Goal: Book appointment/travel/reservation

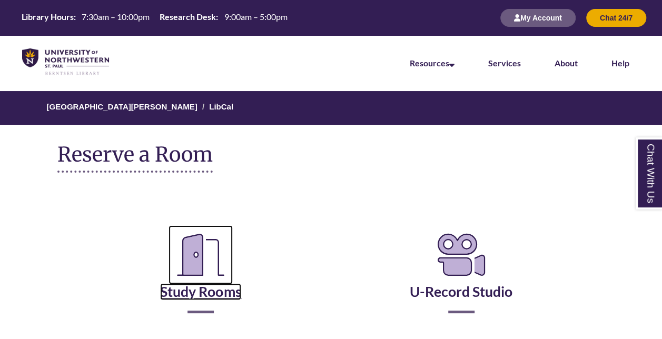
click at [226, 292] on link "Study Rooms" at bounding box center [200, 278] width 81 height 43
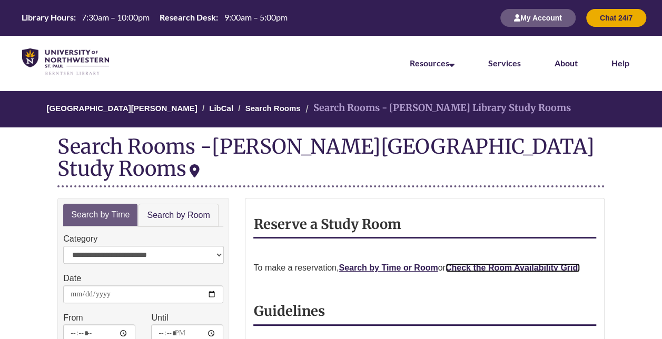
click at [490, 263] on strong "Check the Room Availability Grid." at bounding box center [512, 267] width 135 height 9
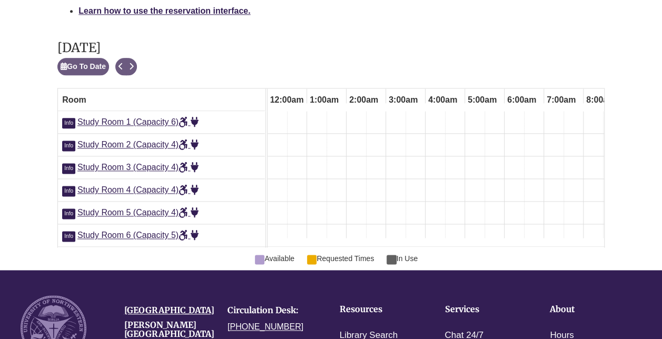
scroll to position [0, 553]
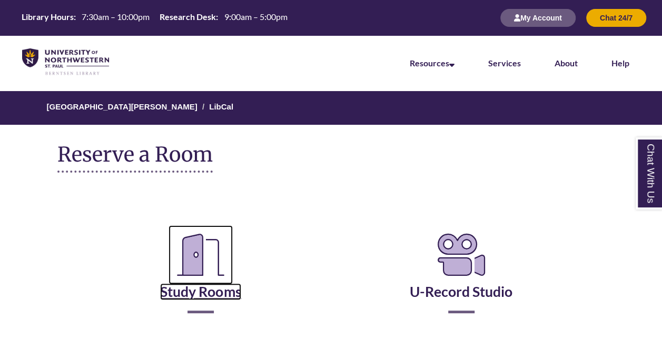
click at [222, 293] on link "Study Rooms" at bounding box center [200, 278] width 81 height 43
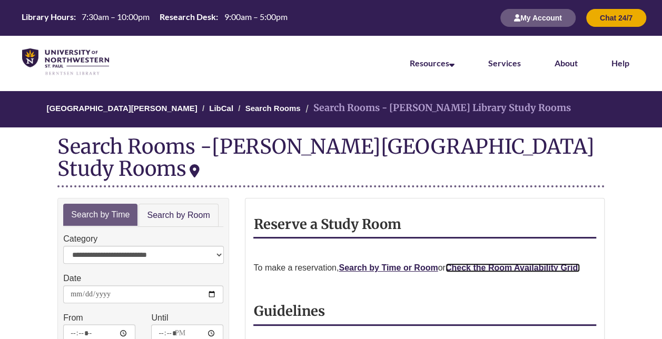
click at [491, 263] on strong "Check the Room Availability Grid." at bounding box center [512, 267] width 135 height 9
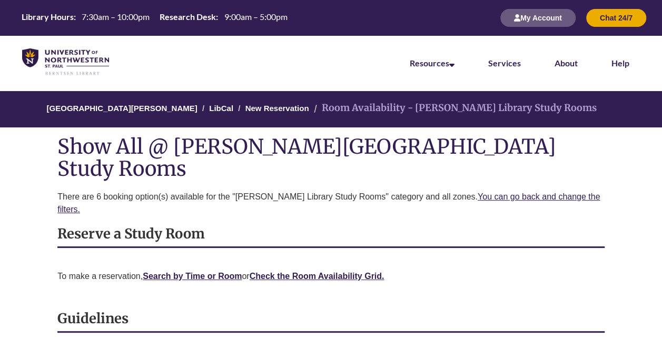
drag, startPoint x: 294, startPoint y: 12, endPoint x: 179, endPoint y: 257, distance: 271.3
click at [179, 288] on p "description" at bounding box center [330, 294] width 546 height 13
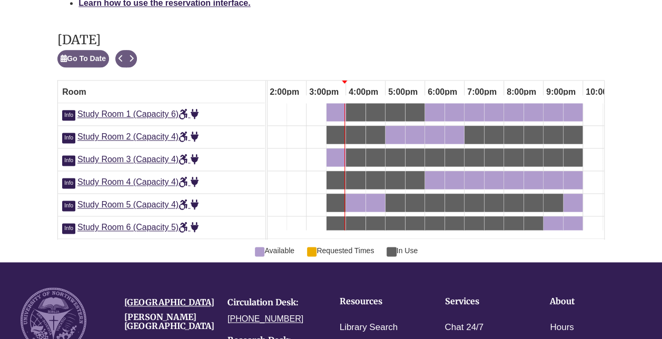
scroll to position [615, 0]
